Goal: Task Accomplishment & Management: Complete application form

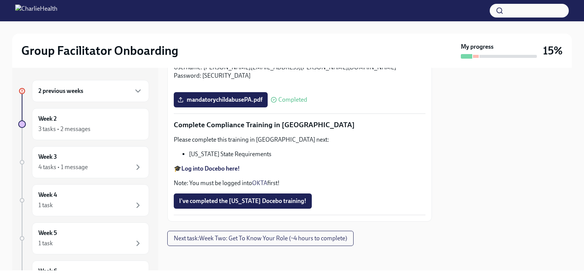
scroll to position [1340, 0]
click at [0, 0] on input "Upload [US_STATE] Telehealth Certificate" at bounding box center [0, 0] width 0 height 0
click at [231, 167] on strong "Log into Docebo here!" at bounding box center [210, 168] width 59 height 7
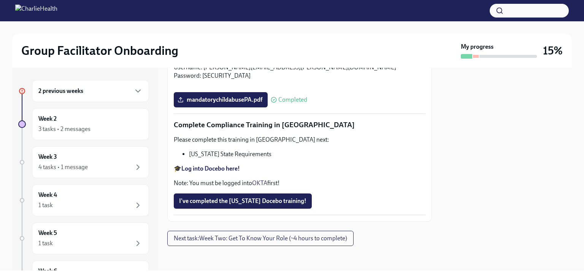
scroll to position [1644, 0]
click at [531, 132] on div at bounding box center [506, 169] width 131 height 202
click at [584, 197] on div "Group Facilitator Onboarding My progress 15% 2 previous weeks Week 2 3 tasks • …" at bounding box center [292, 145] width 584 height 249
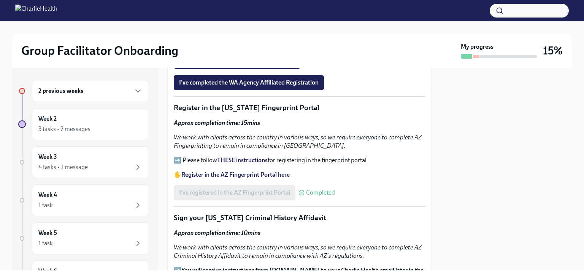
scroll to position [845, 0]
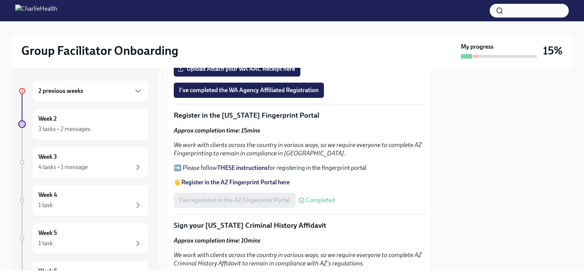
click at [555, 158] on div at bounding box center [506, 169] width 131 height 202
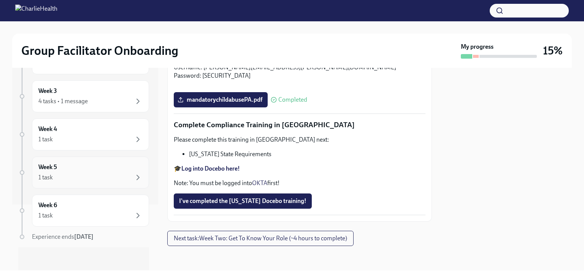
scroll to position [0, 0]
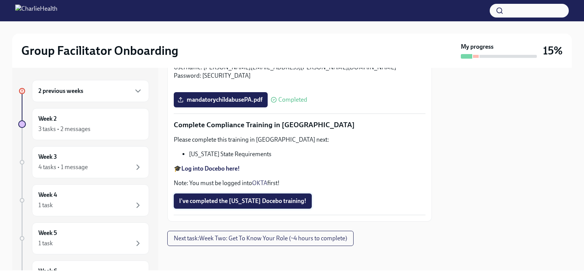
click at [286, 199] on span "I've completed the [US_STATE] Docebo training!" at bounding box center [242, 201] width 127 height 8
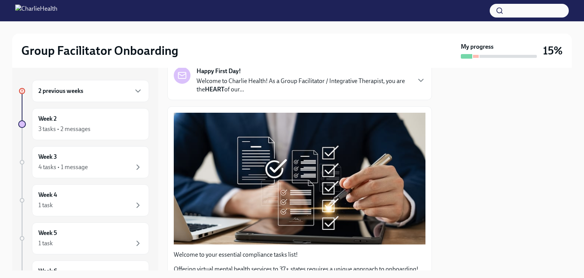
scroll to position [46, 0]
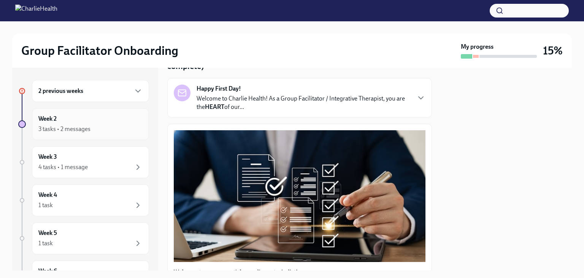
click at [62, 132] on div "3 tasks • 2 messages" at bounding box center [64, 129] width 52 height 8
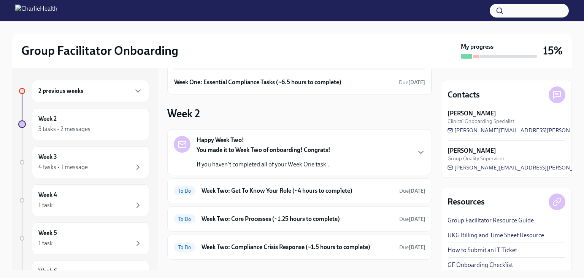
scroll to position [76, 0]
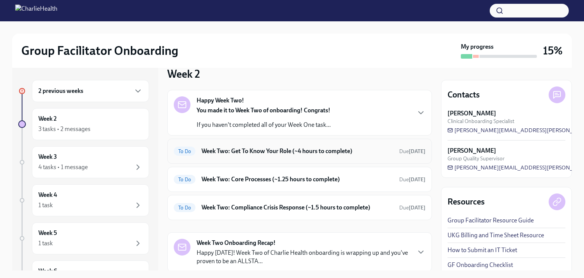
click at [300, 150] on h6 "Week Two: Get To Know Your Role (~4 hours to complete)" at bounding box center [298, 151] width 192 height 8
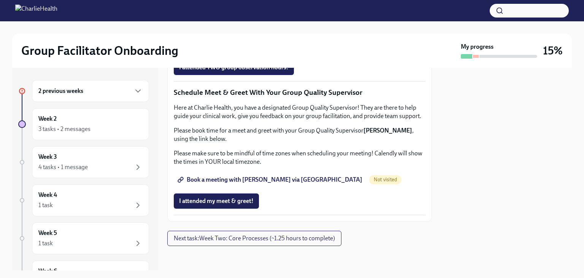
scroll to position [723, 0]
click at [236, 205] on span "I attended my meet & greet!" at bounding box center [216, 201] width 75 height 8
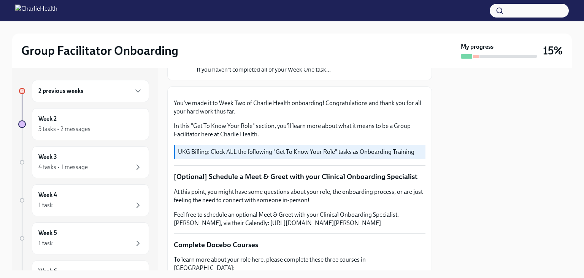
scroll to position [0, 0]
